Goal: Task Accomplishment & Management: Manage account settings

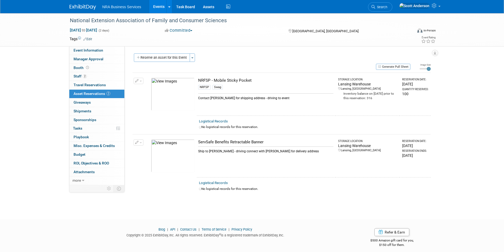
click at [140, 81] on span "button" at bounding box center [141, 81] width 2 height 1
click at [154, 90] on button "Change Reservation" at bounding box center [158, 89] width 45 height 7
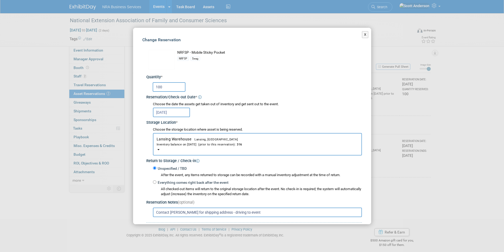
drag, startPoint x: 165, startPoint y: 89, endPoint x: 152, endPoint y: 88, distance: 13.0
click at [152, 88] on div "100" at bounding box center [255, 86] width 214 height 10
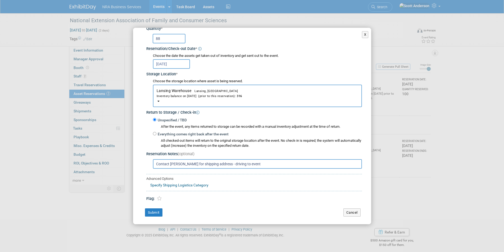
scroll to position [50, 0]
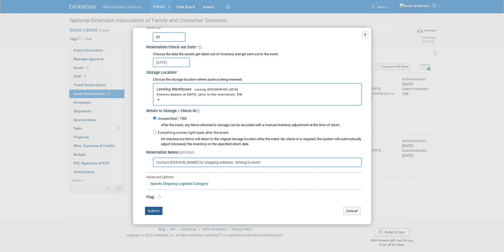
type input "88"
click at [154, 212] on button "Submit" at bounding box center [153, 211] width 17 height 8
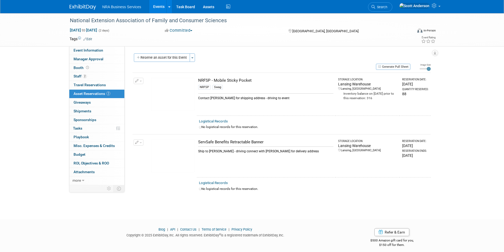
click at [157, 5] on link "Events" at bounding box center [158, 6] width 19 height 13
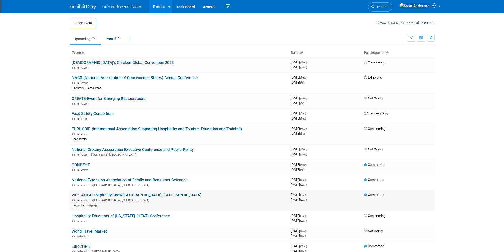
click at [100, 196] on link "2025 AHLA Hospitality Show [GEOGRAPHIC_DATA], [GEOGRAPHIC_DATA]" at bounding box center [137, 195] width 130 height 5
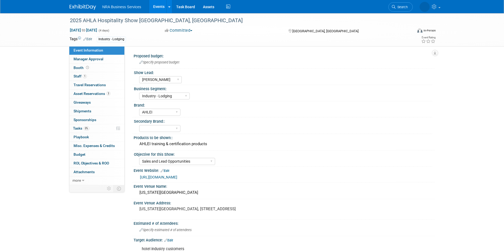
select select "Jennifer B"
select select "Industry - Lodging"
select select "AHLEI"
select select "Sales and Lead Opportunities"
click at [96, 93] on span "Asset Reservations 3" at bounding box center [91, 93] width 37 height 4
